Goal: Check status: Check status

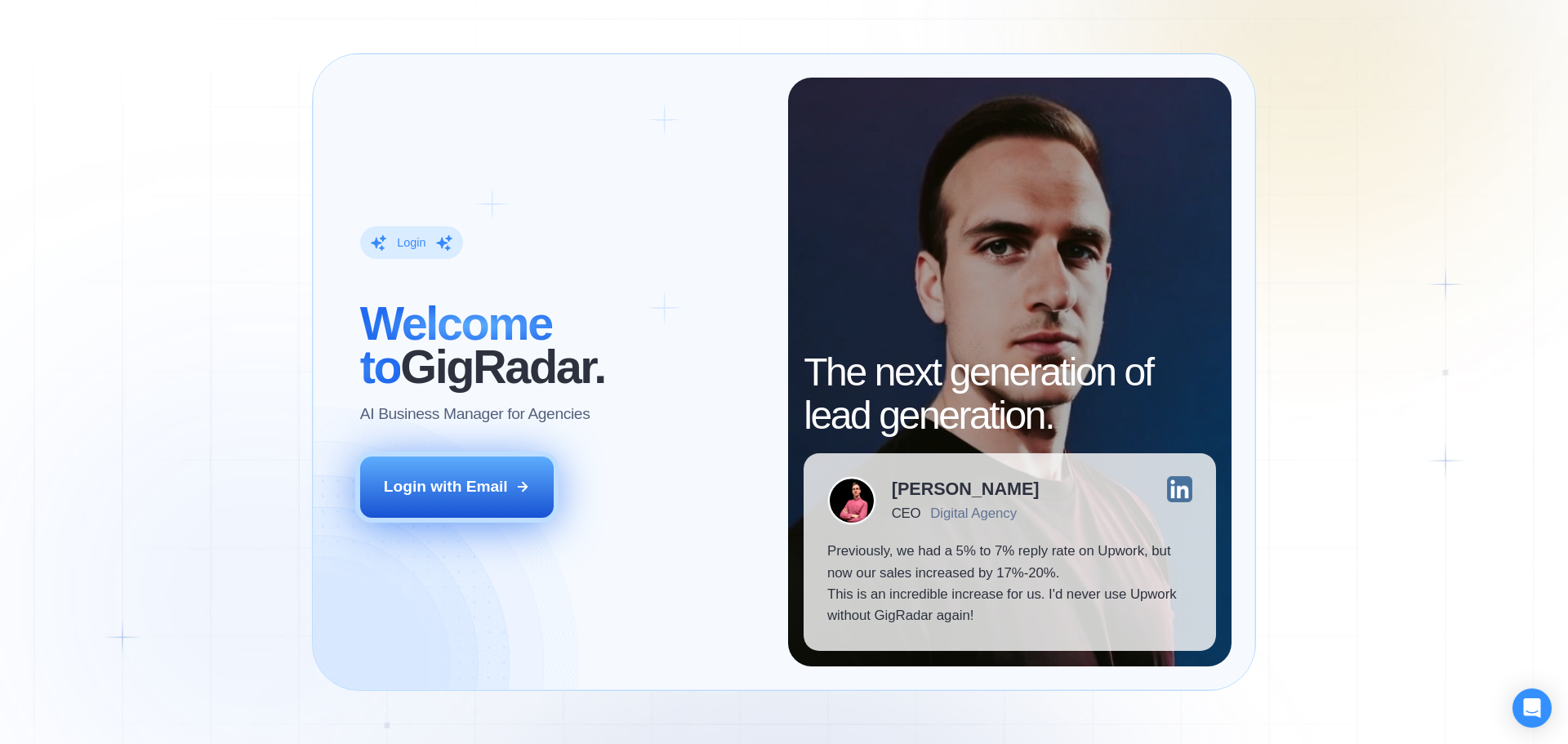
click at [492, 463] on button "Login with Email" at bounding box center [457, 486] width 194 height 60
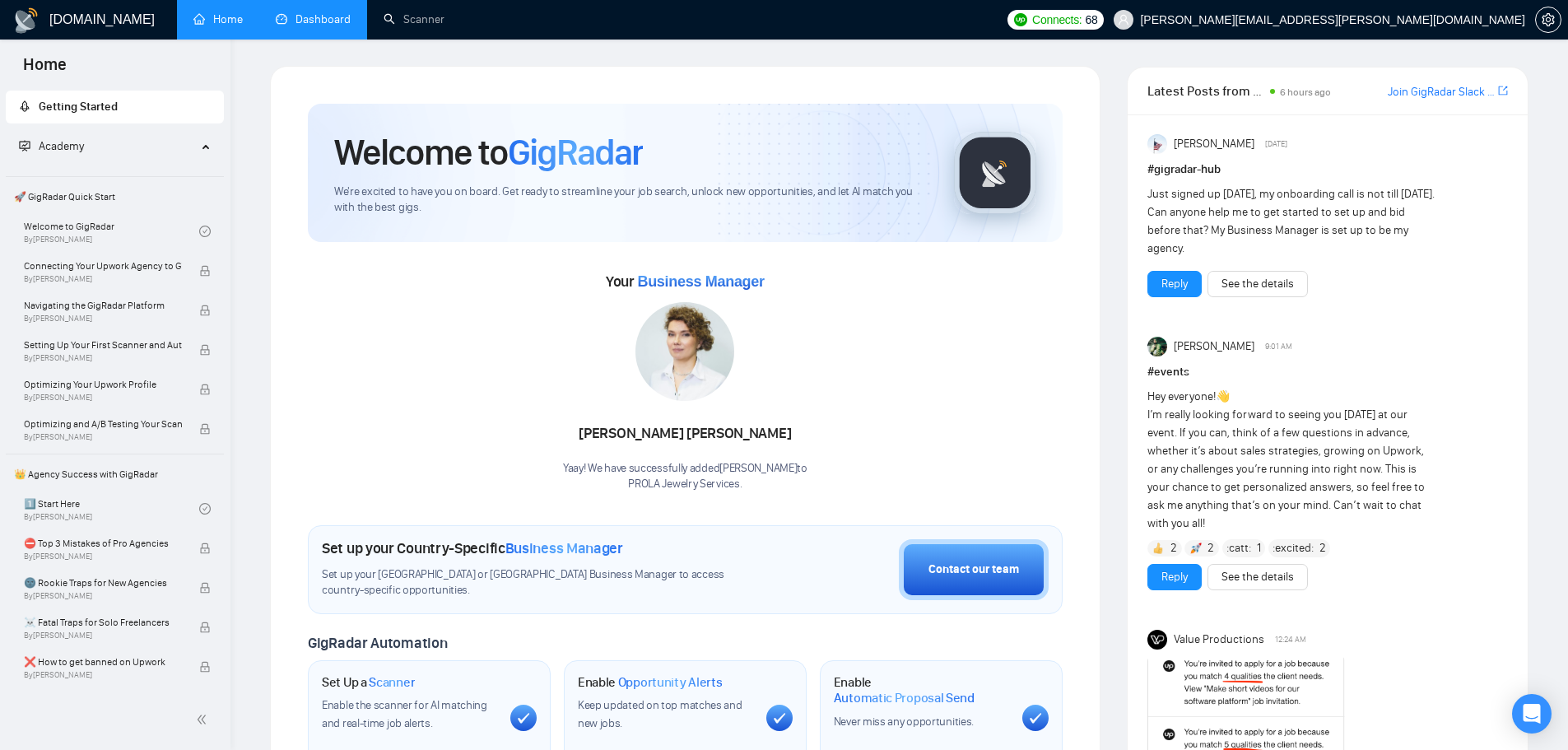
click at [342, 14] on link "Dashboard" at bounding box center [313, 19] width 75 height 14
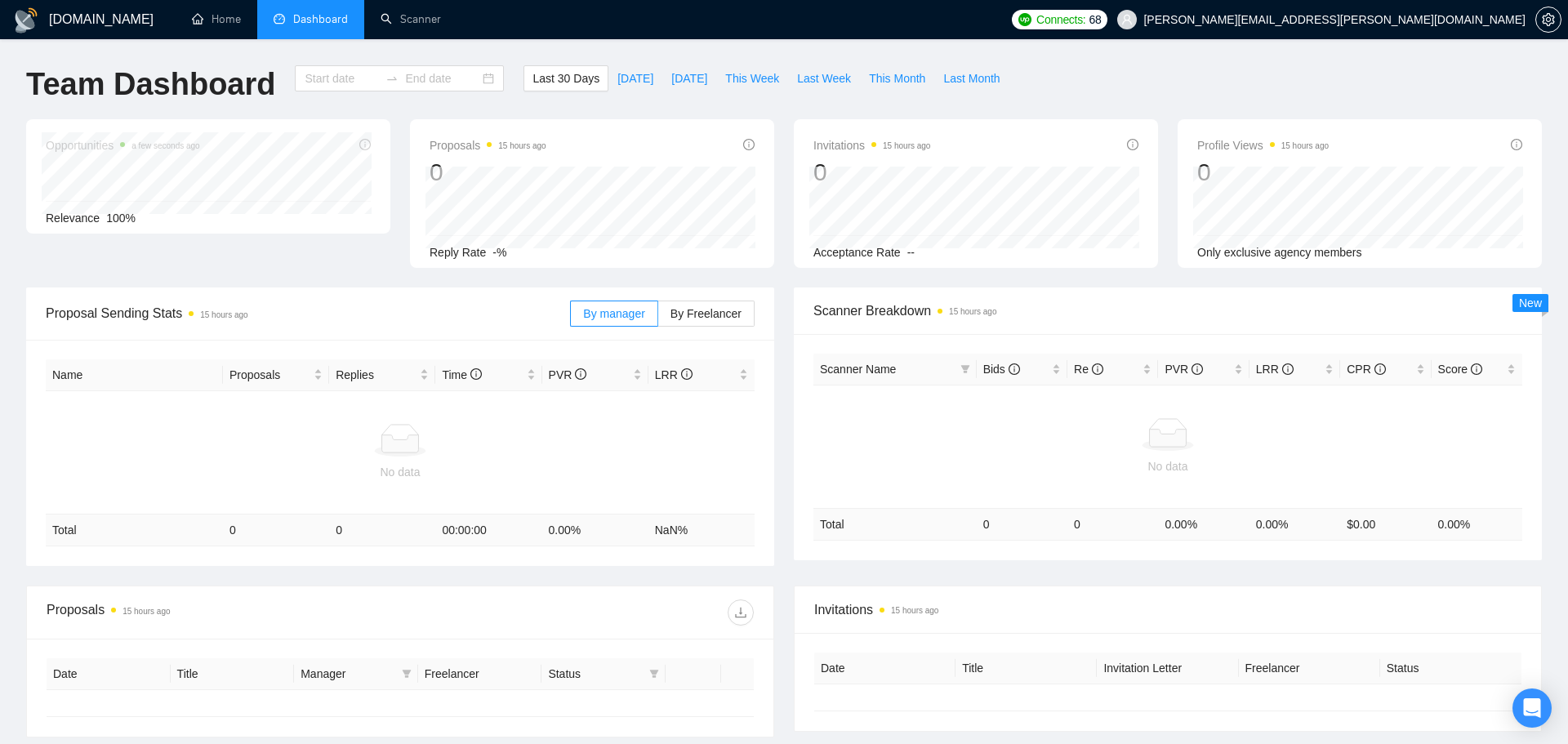
type input "[DATE]"
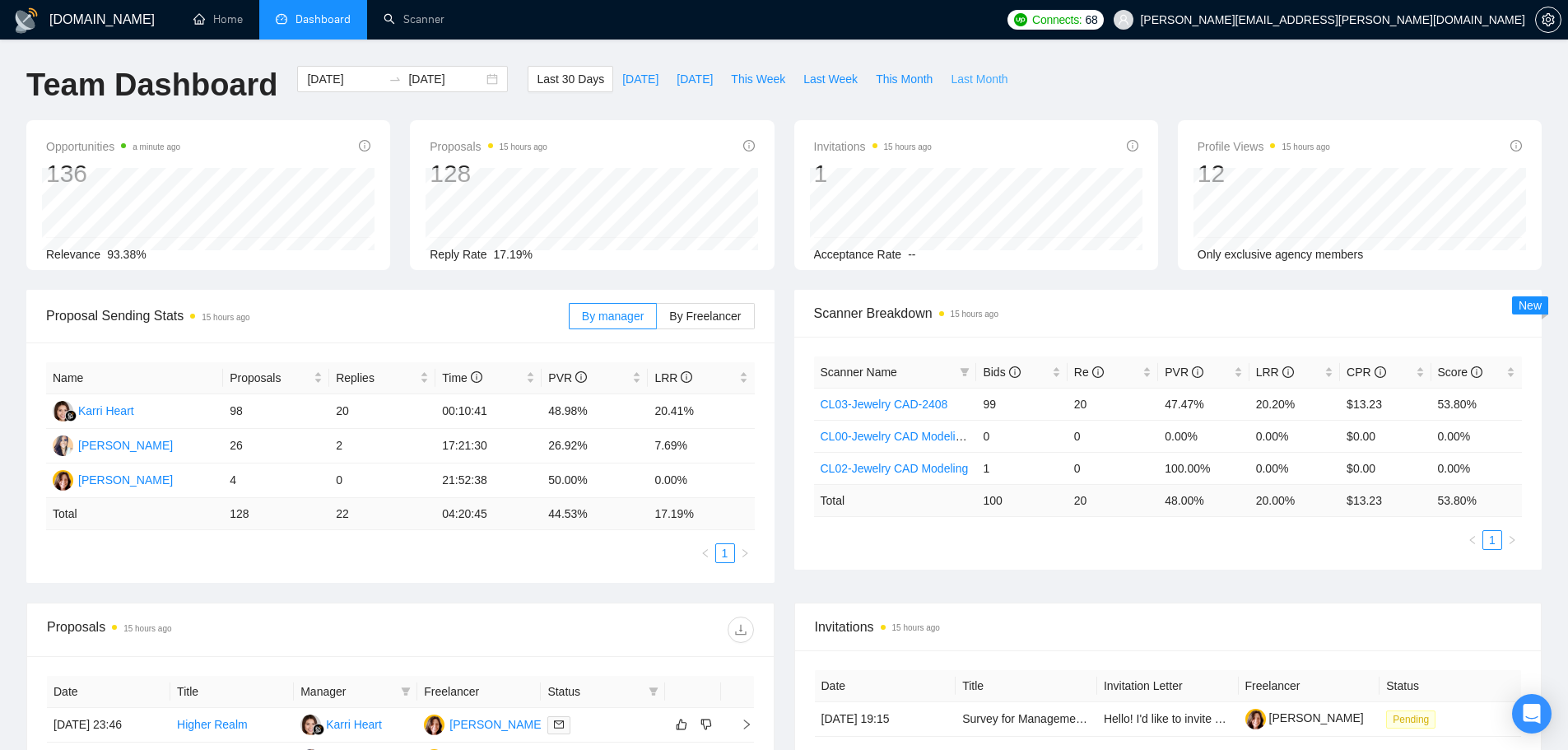
click at [951, 73] on span "Last Month" at bounding box center [979, 79] width 57 height 19
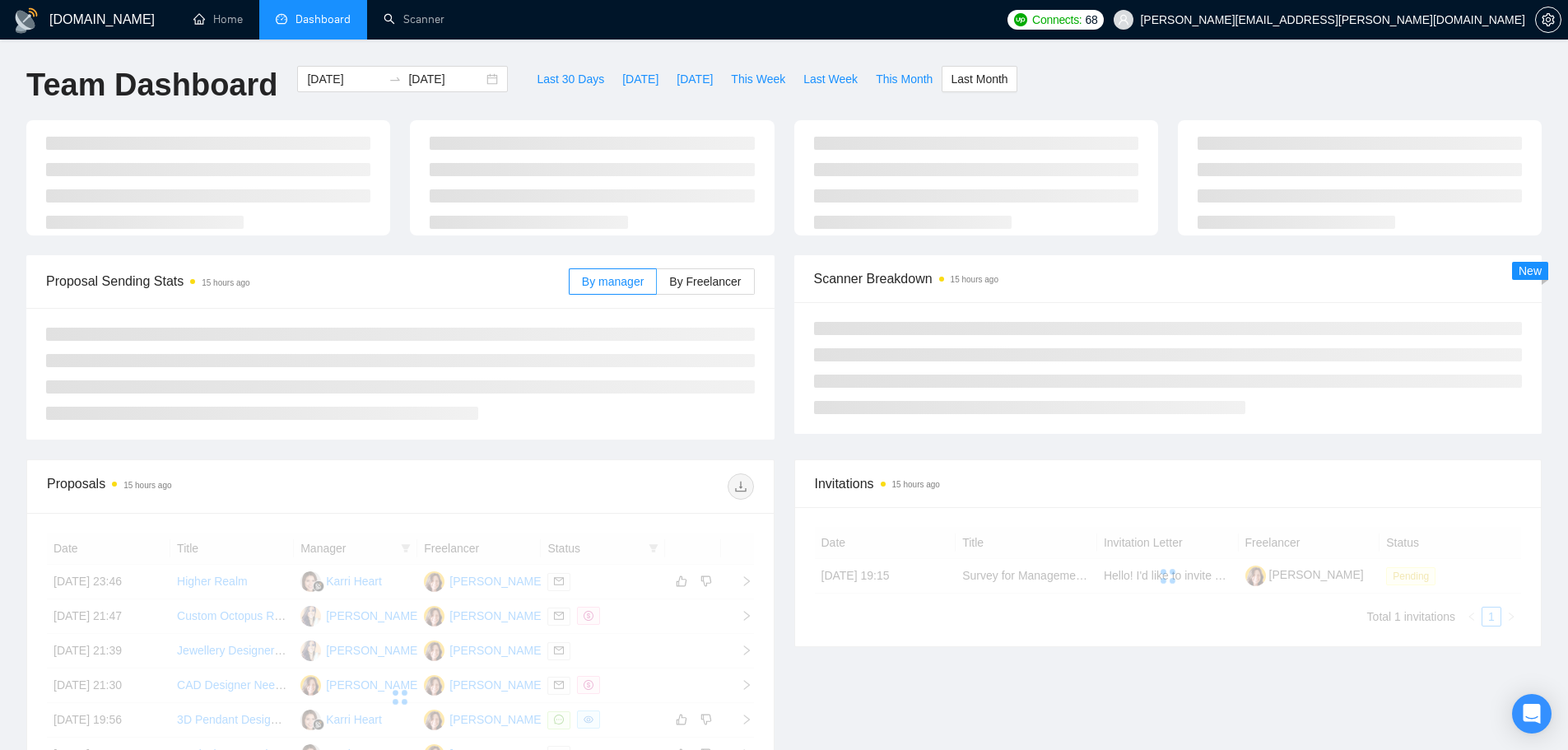
type input "[DATE]"
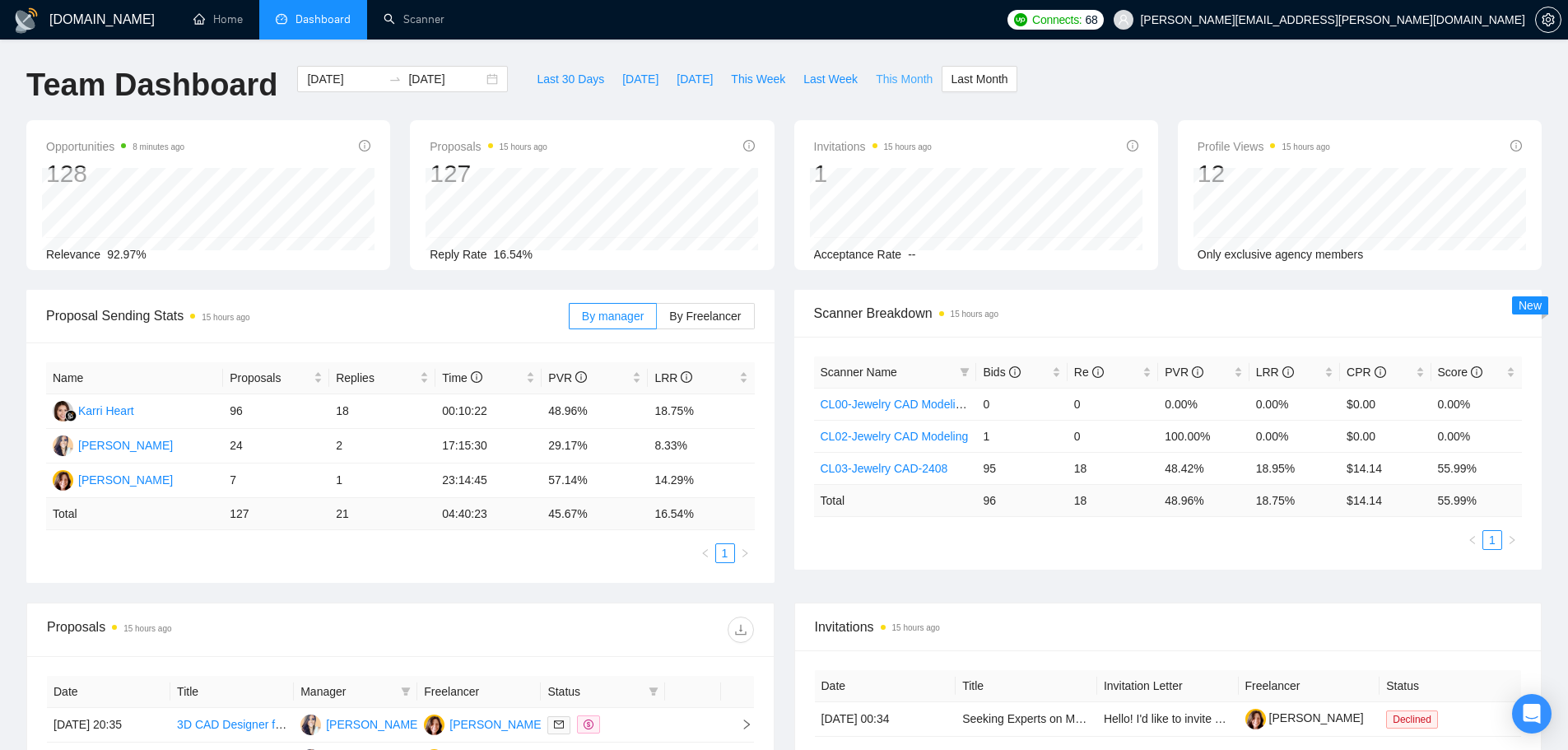
click at [896, 78] on span "This Month" at bounding box center [904, 79] width 57 height 19
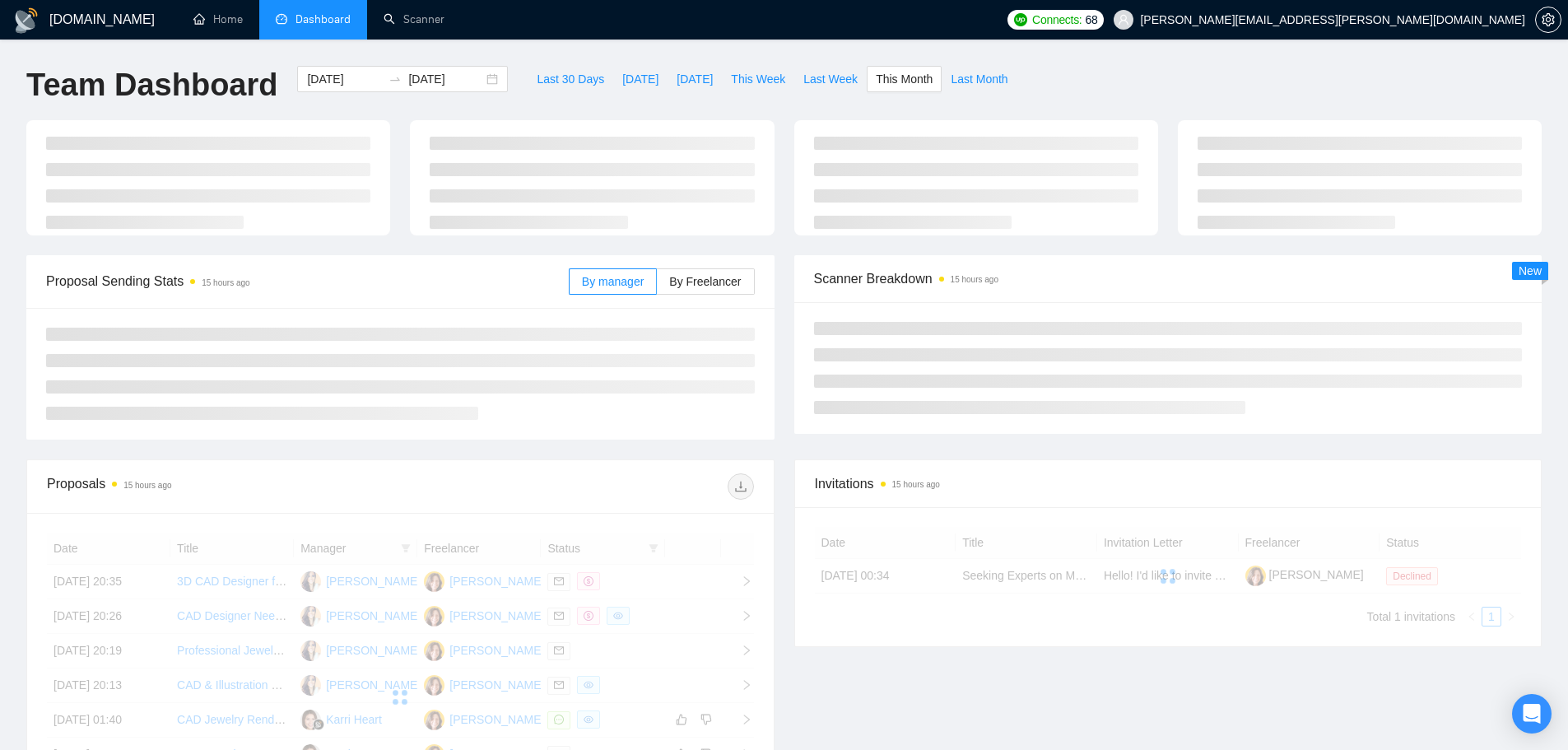
type input "[DATE]"
